Goal: Book appointment/travel/reservation

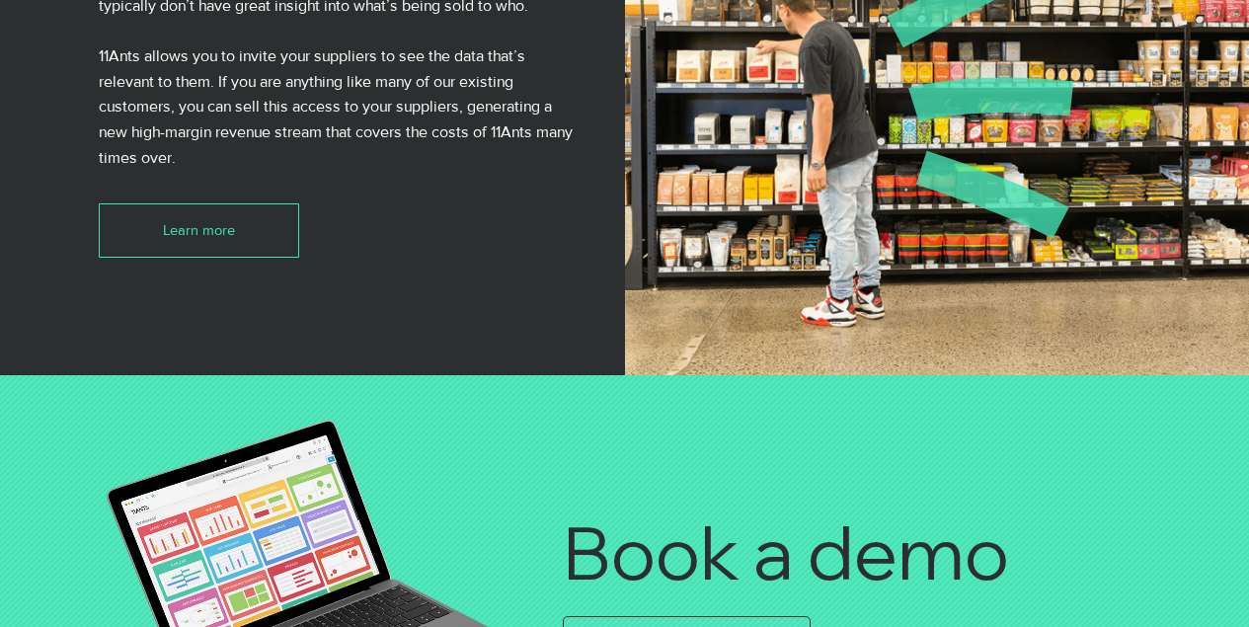
scroll to position [4738, 0]
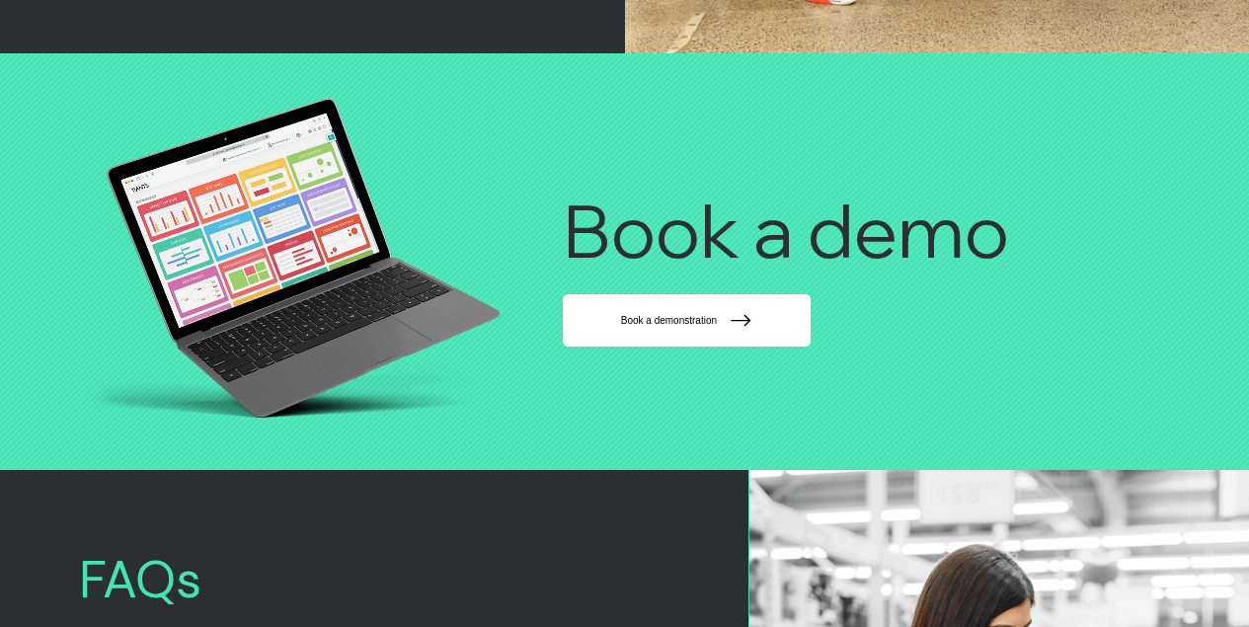
click at [627, 340] on span "Book a demonstration" at bounding box center [687, 320] width 238 height 42
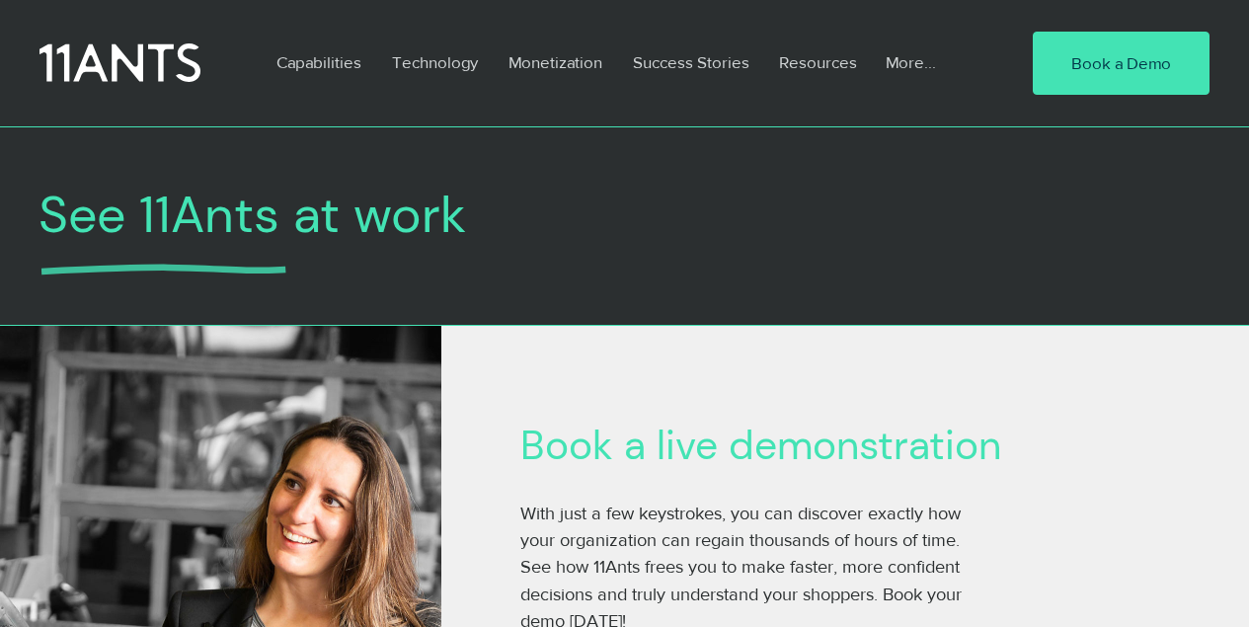
click at [548, 125] on div at bounding box center [624, 63] width 1249 height 126
click at [1006, 158] on div at bounding box center [624, 233] width 1249 height 167
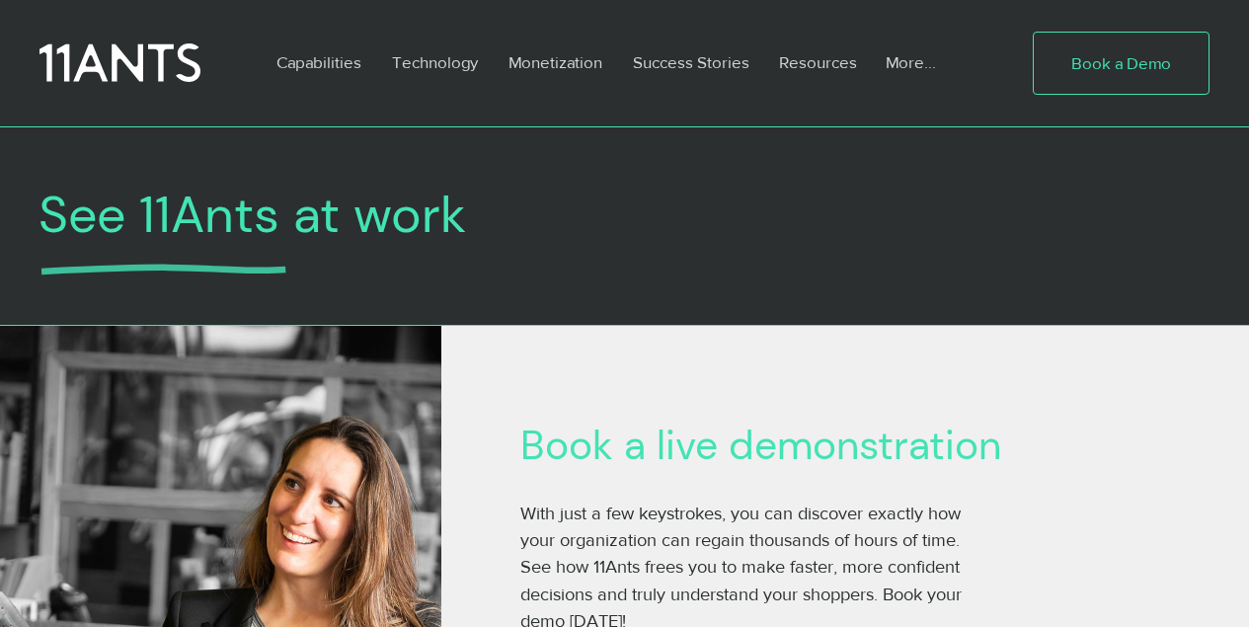
click at [1140, 59] on span "Book a Demo" at bounding box center [1121, 63] width 100 height 24
click at [1103, 66] on span "Book a Demo" at bounding box center [1121, 63] width 100 height 24
click at [1139, 60] on span "Book a Demo" at bounding box center [1121, 63] width 100 height 24
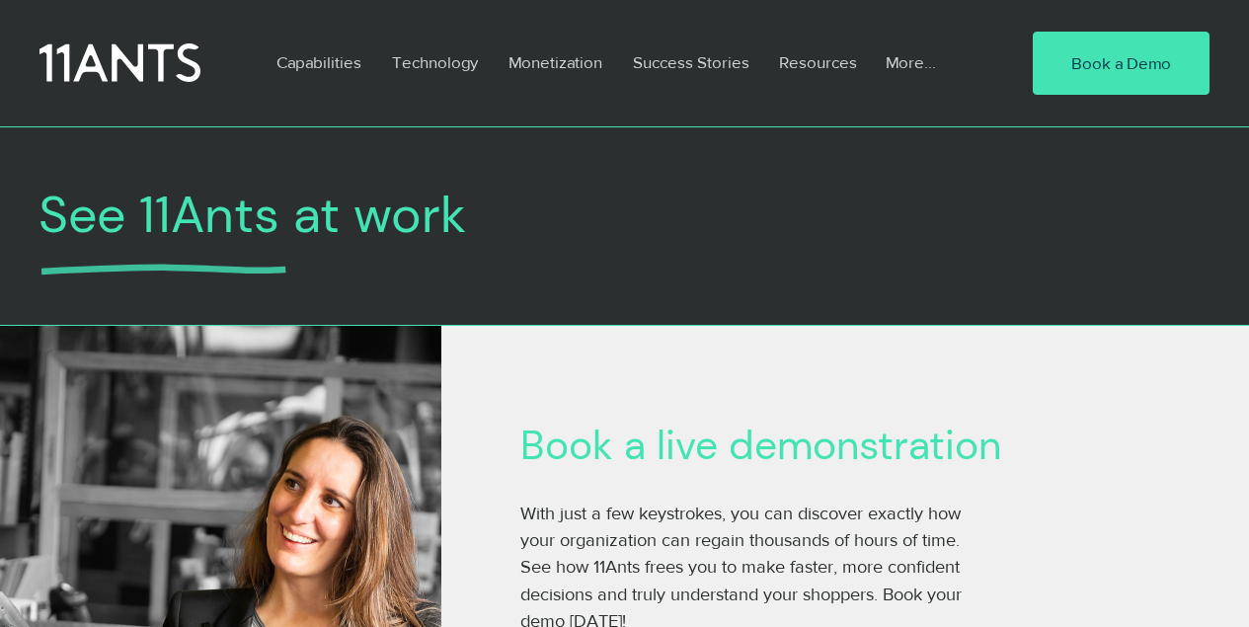
click at [123, 158] on div at bounding box center [624, 233] width 1249 height 167
